Goal: Check status: Check status

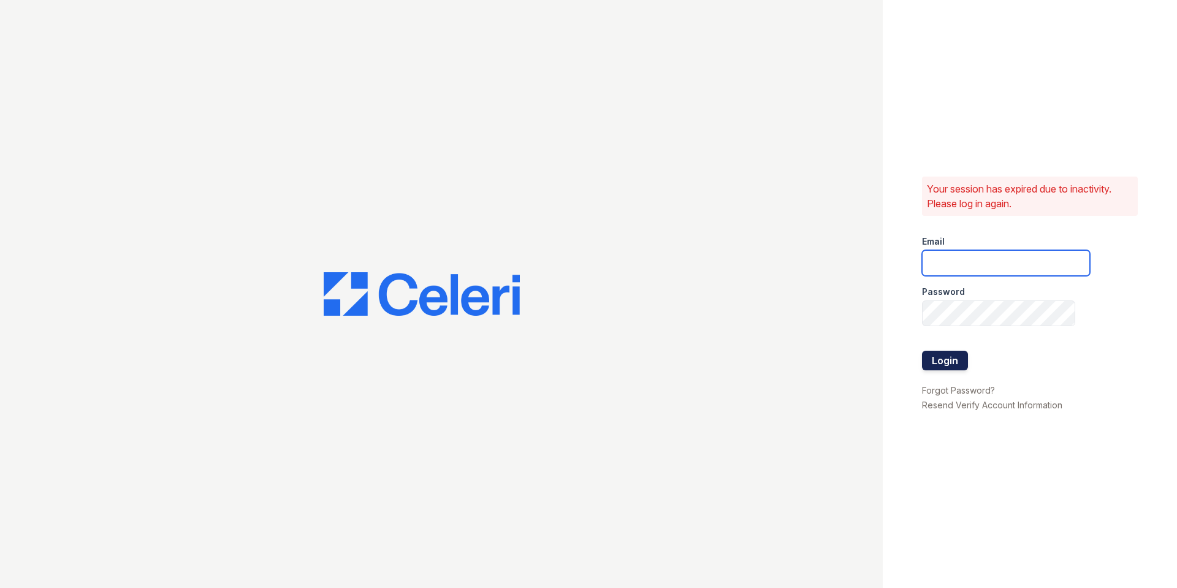
type input "arioso.pm@cafmanagement.com"
click at [947, 363] on button "Login" at bounding box center [945, 361] width 46 height 20
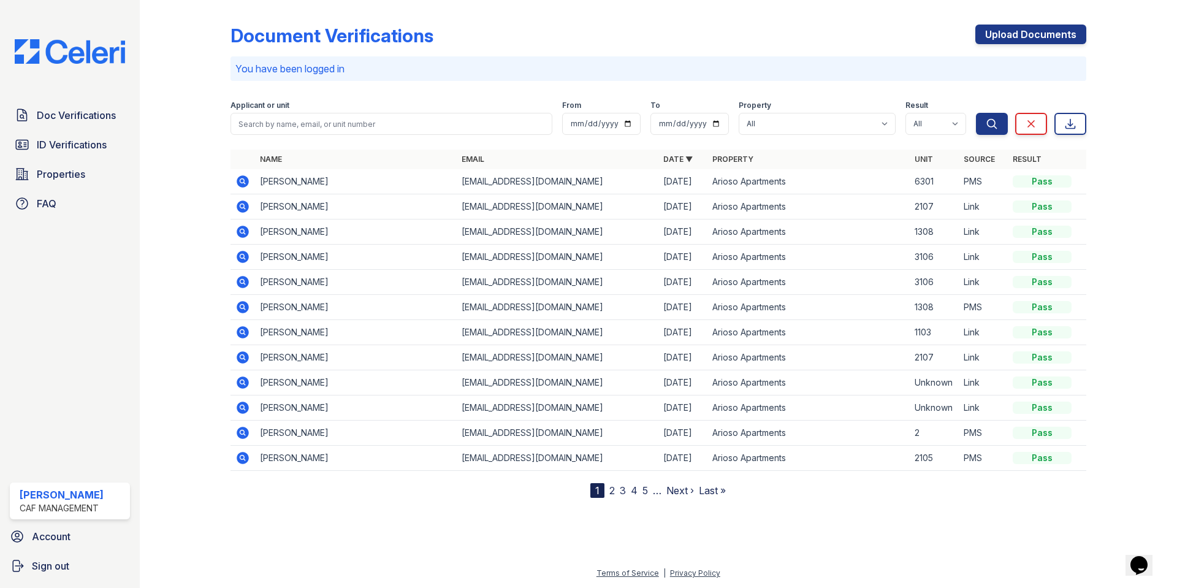
click at [241, 355] on icon at bounding box center [242, 357] width 15 height 15
